Goal: Check status: Check status

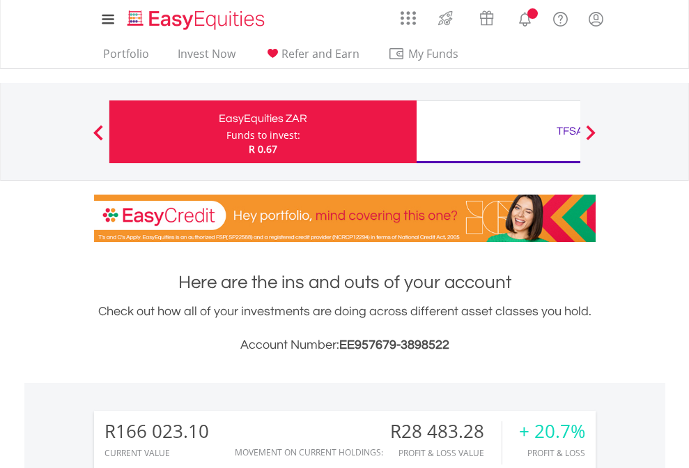
scroll to position [134, 219]
click at [226, 132] on div "Funds to invest:" at bounding box center [263, 135] width 74 height 14
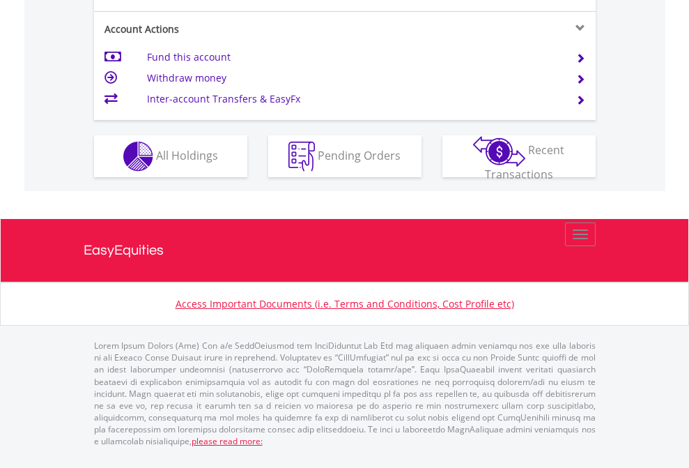
scroll to position [1336, 0]
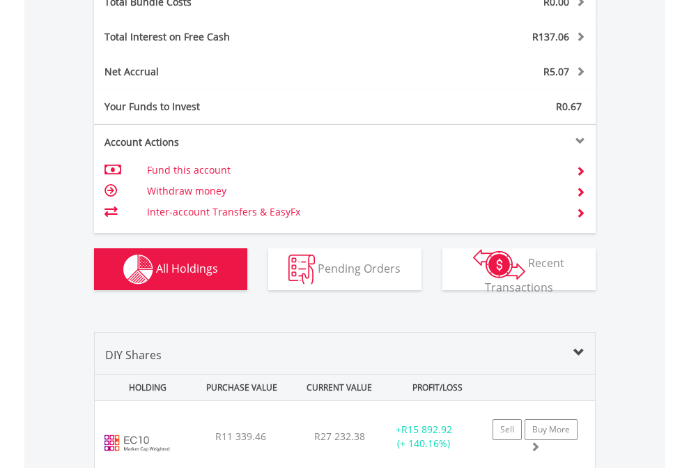
scroll to position [1633, 0]
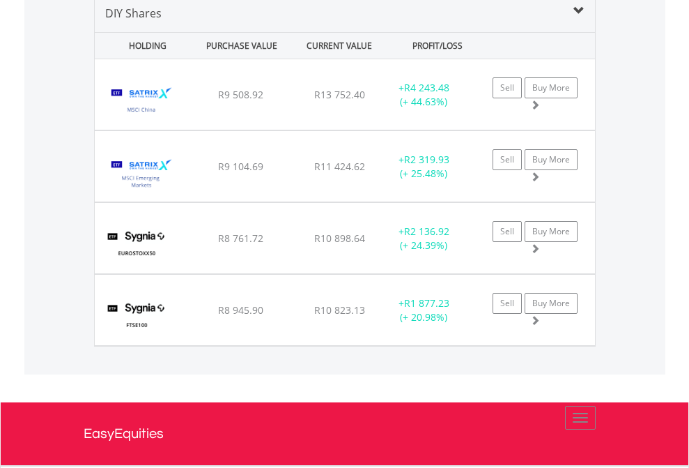
scroll to position [1347, 0]
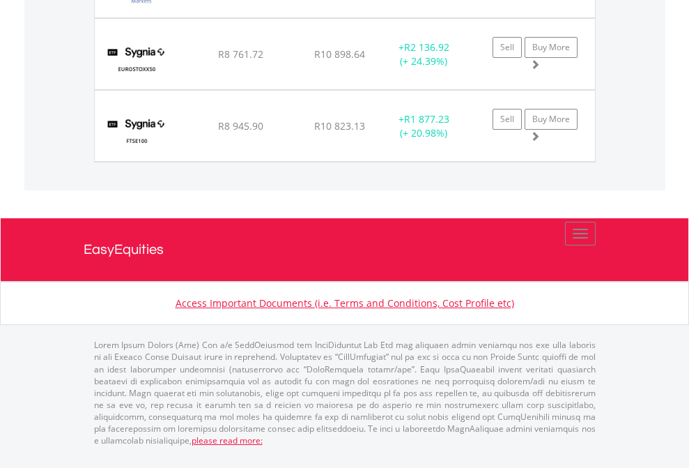
scroll to position [100, 0]
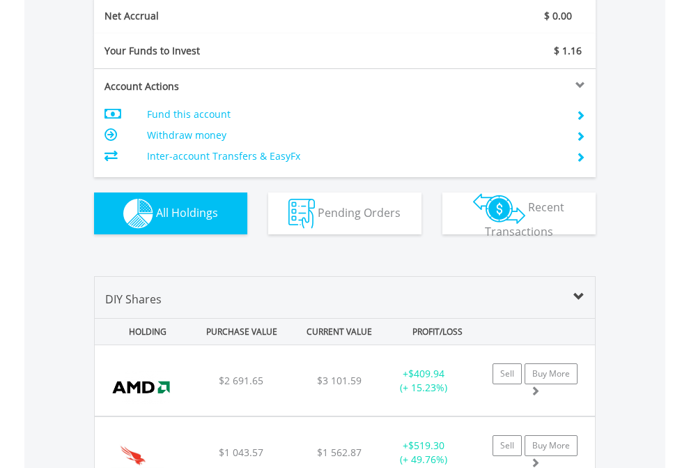
scroll to position [1578, 0]
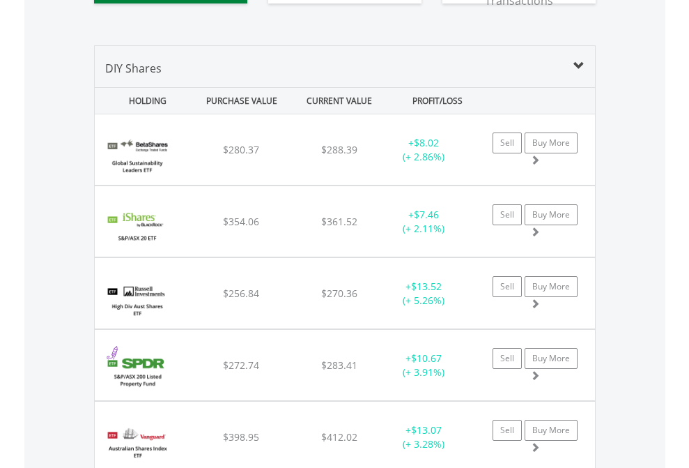
scroll to position [1550, 0]
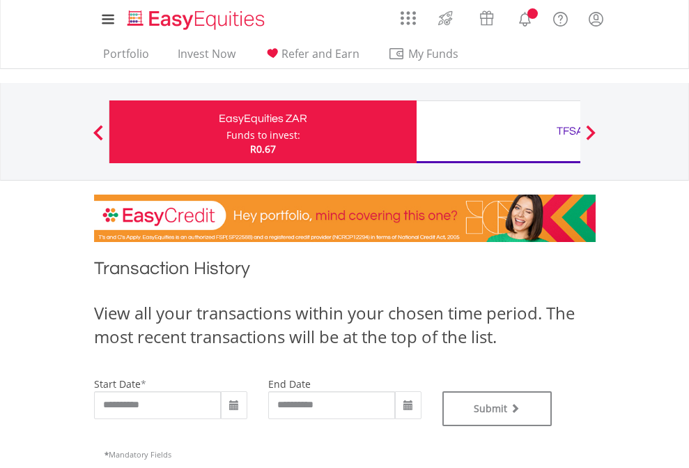
type input "**********"
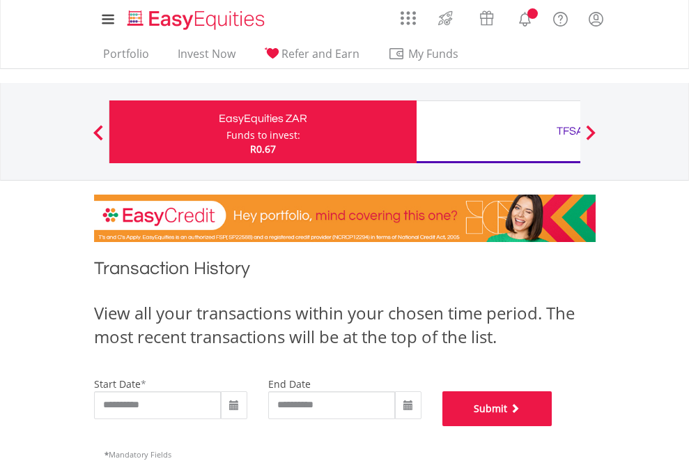
click at [553, 426] on button "Submit" at bounding box center [497, 408] width 110 height 35
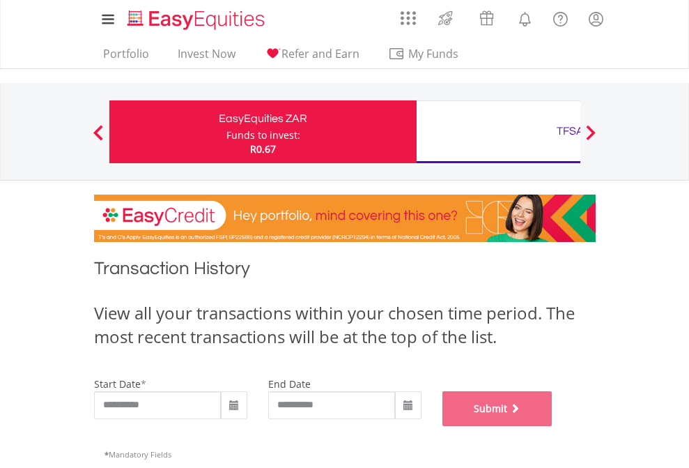
scroll to position [565, 0]
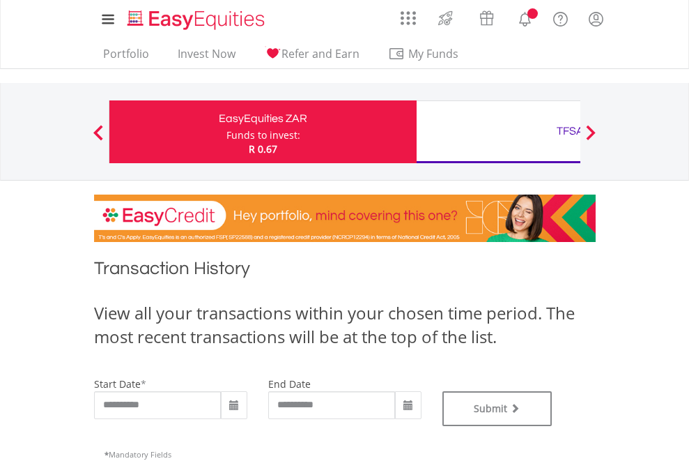
click at [498, 132] on div "TFSA" at bounding box center [570, 131] width 291 height 20
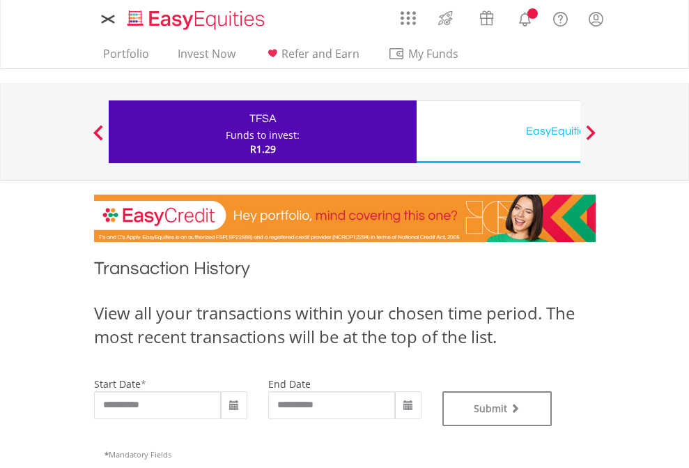
type input "**********"
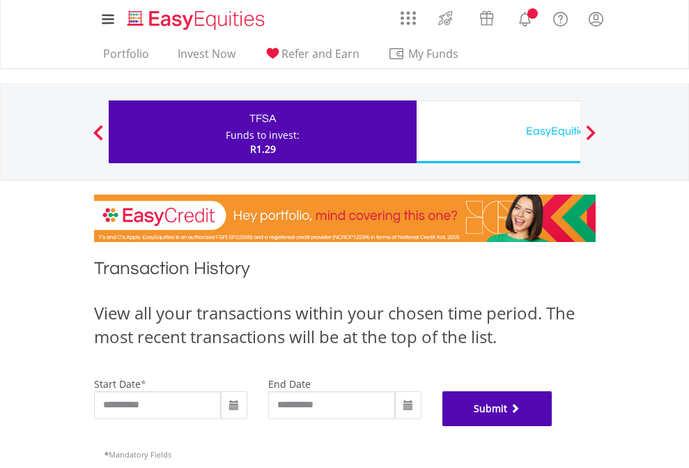
click at [553, 426] on button "Submit" at bounding box center [497, 408] width 110 height 35
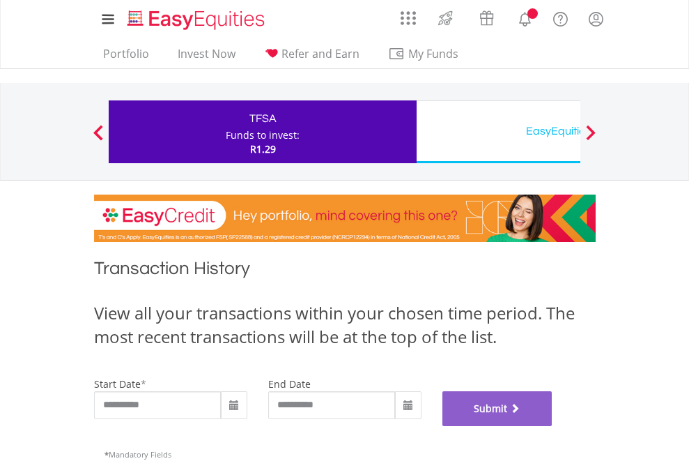
scroll to position [565, 0]
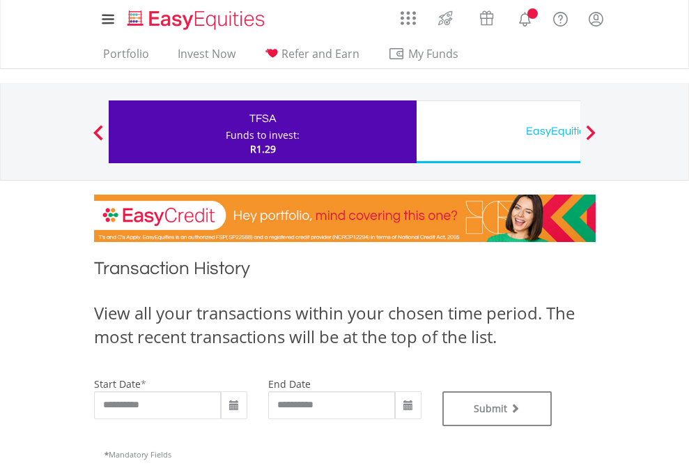
click at [498, 132] on div "EasyEquities USD" at bounding box center [570, 131] width 291 height 20
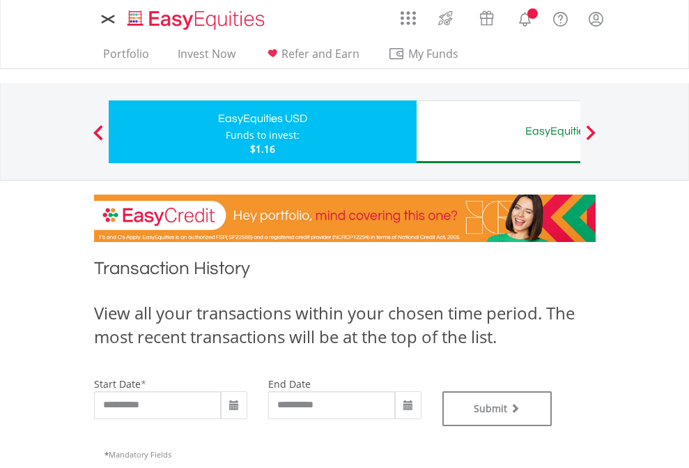
type input "**********"
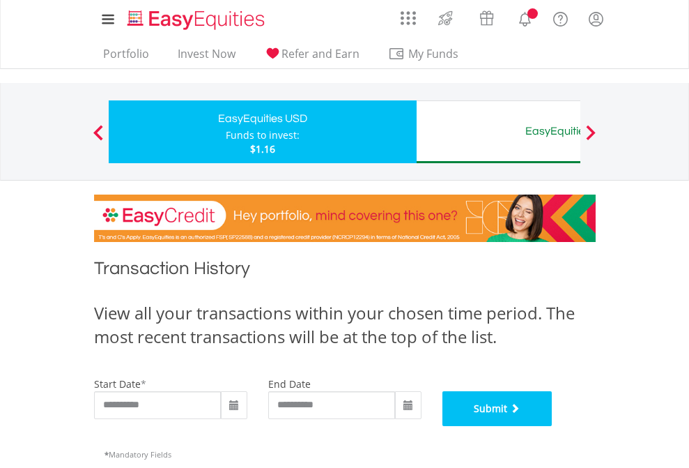
click at [553, 426] on button "Submit" at bounding box center [497, 408] width 110 height 35
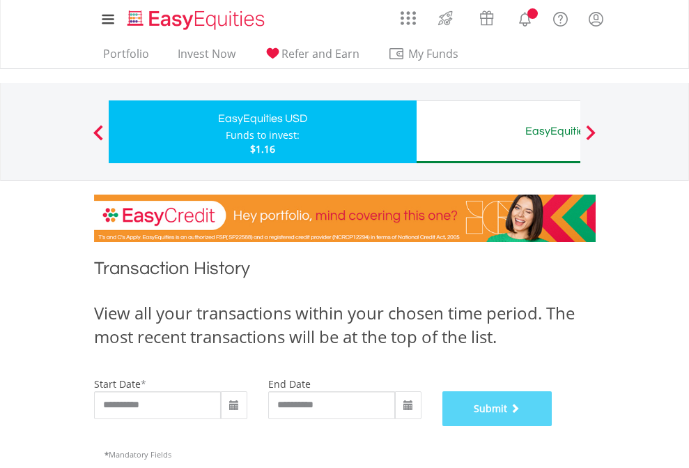
scroll to position [565, 0]
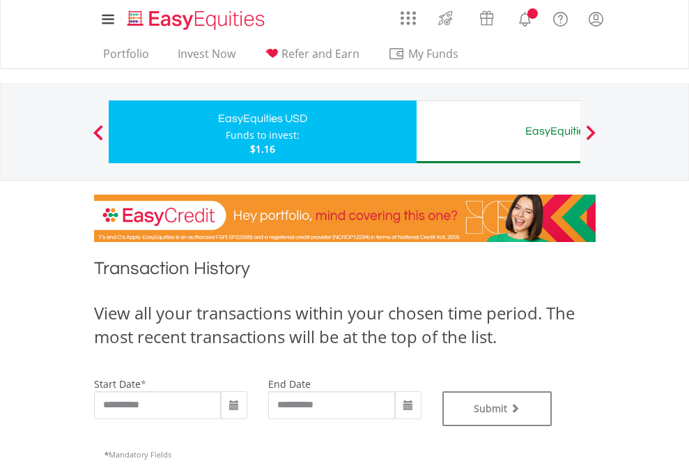
click at [498, 132] on div "EasyEquities AUD" at bounding box center [570, 131] width 291 height 20
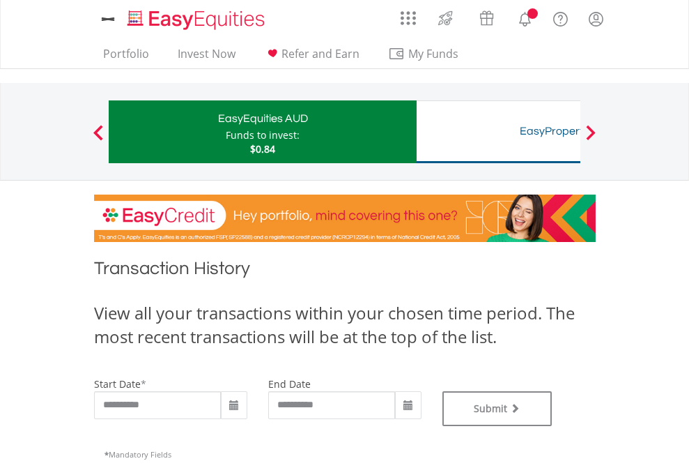
type input "**********"
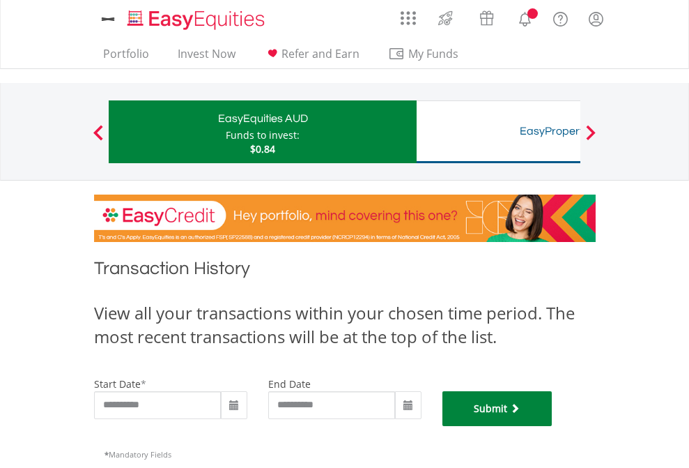
click at [553, 426] on button "Submit" at bounding box center [497, 408] width 110 height 35
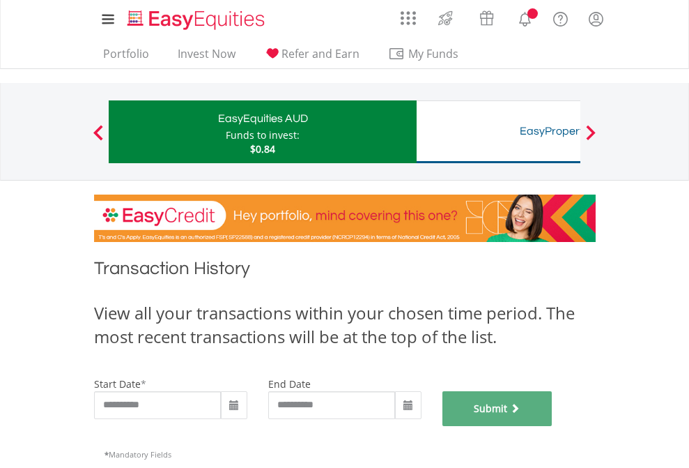
scroll to position [565, 0]
